Goal: Task Accomplishment & Management: Use online tool/utility

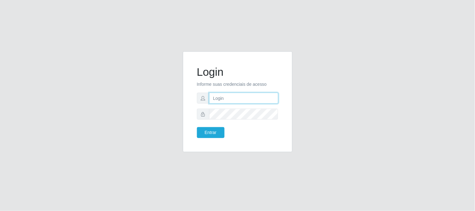
click at [236, 96] on input "text" at bounding box center [243, 98] width 69 height 11
type input "[EMAIL_ADDRESS][DOMAIN_NAME]"
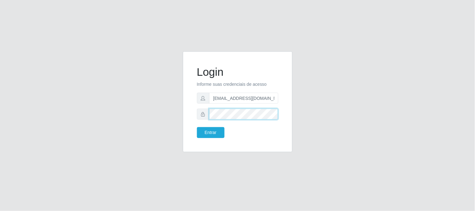
click at [197, 127] on button "Entrar" at bounding box center [211, 132] width 28 height 11
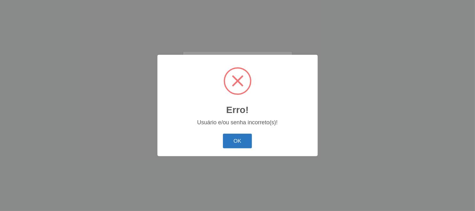
click at [236, 140] on button "OK" at bounding box center [237, 141] width 29 height 15
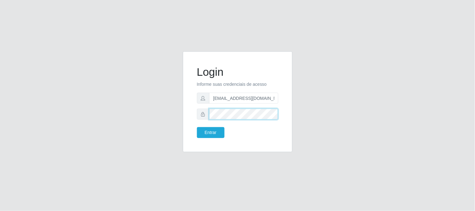
click at [197, 127] on button "Entrar" at bounding box center [211, 132] width 28 height 11
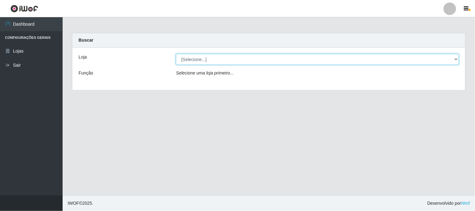
click at [236, 62] on select "[Selecione...] Queiroz Atacadão - [GEOGRAPHIC_DATA]" at bounding box center [317, 59] width 283 height 11
select select "464"
click at [176, 54] on select "[Selecione...] Queiroz Atacadão - [GEOGRAPHIC_DATA]" at bounding box center [317, 59] width 283 height 11
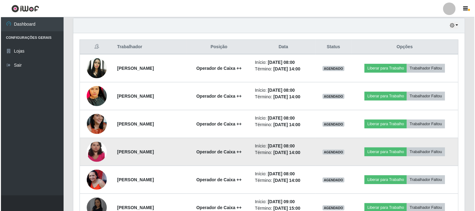
scroll to position [232, 0]
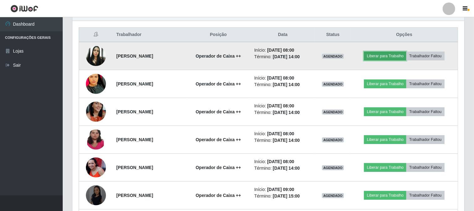
click at [236, 56] on button "Liberar para Trabalho" at bounding box center [385, 56] width 42 height 9
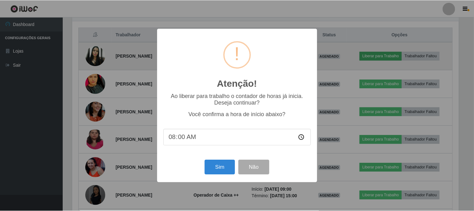
scroll to position [130, 387]
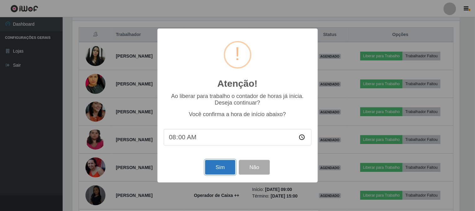
click at [226, 170] on button "Sim" at bounding box center [220, 167] width 30 height 15
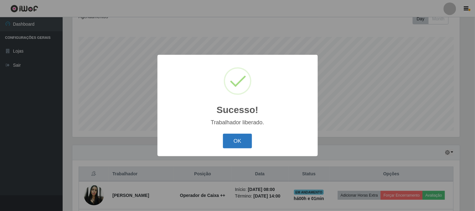
click at [236, 143] on button "OK" at bounding box center [237, 141] width 29 height 15
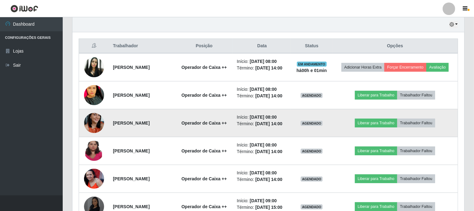
scroll to position [232, 0]
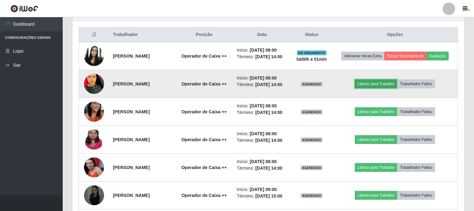
click at [236, 88] on button "Liberar para Trabalho" at bounding box center [376, 84] width 42 height 9
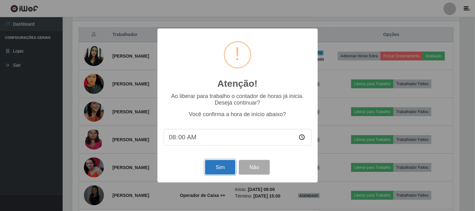
click at [218, 165] on button "Sim" at bounding box center [220, 167] width 30 height 15
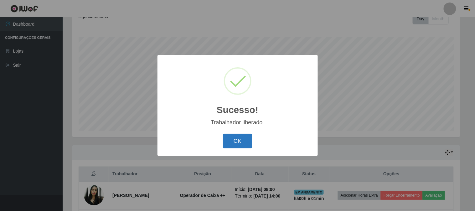
click at [233, 144] on button "OK" at bounding box center [237, 141] width 29 height 15
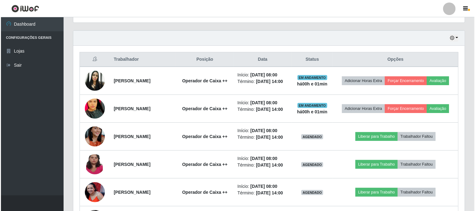
scroll to position [232, 0]
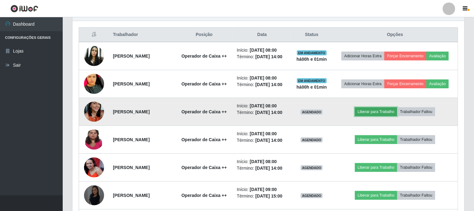
click at [236, 116] on button "Liberar para Trabalho" at bounding box center [376, 111] width 42 height 9
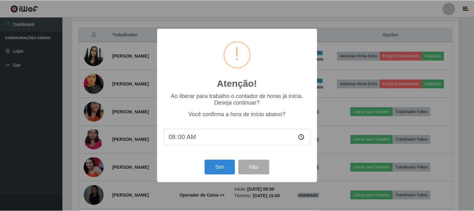
scroll to position [130, 387]
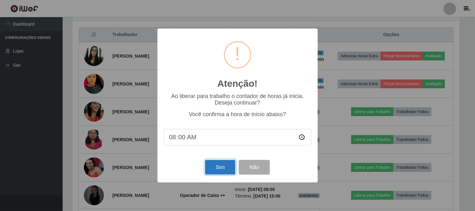
click at [226, 168] on button "Sim" at bounding box center [220, 167] width 30 height 15
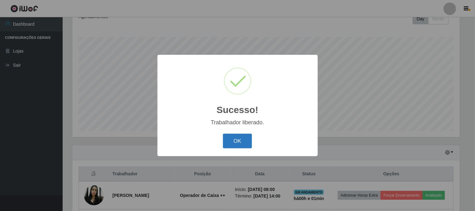
click at [236, 143] on button "OK" at bounding box center [237, 141] width 29 height 15
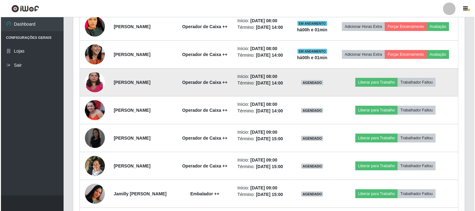
scroll to position [302, 0]
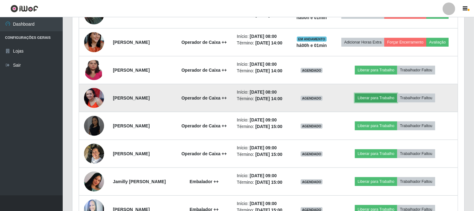
click at [236, 102] on button "Liberar para Trabalho" at bounding box center [376, 98] width 42 height 9
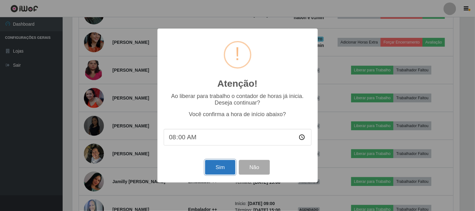
click at [219, 165] on button "Sim" at bounding box center [220, 167] width 30 height 15
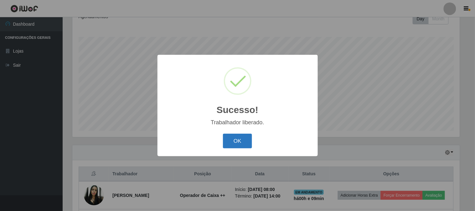
click at [236, 141] on button "OK" at bounding box center [237, 141] width 29 height 15
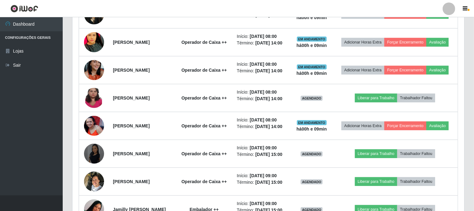
scroll to position [302, 0]
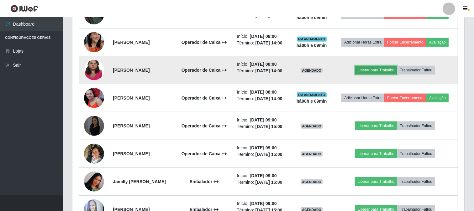
click at [236, 75] on button "Liberar para Trabalho" at bounding box center [376, 70] width 42 height 9
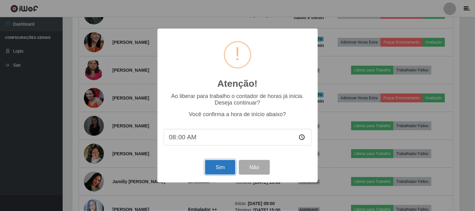
click at [223, 174] on button "Sim" at bounding box center [220, 167] width 30 height 15
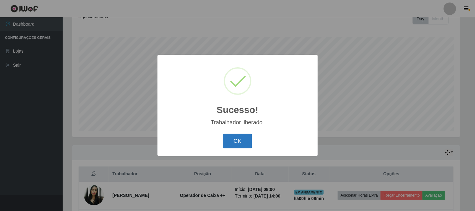
click at [236, 144] on button "OK" at bounding box center [237, 141] width 29 height 15
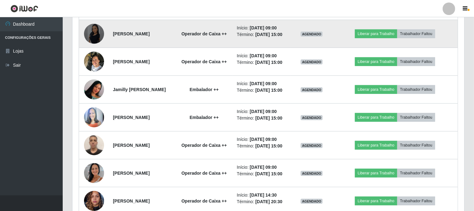
scroll to position [406, 0]
